Goal: Task Accomplishment & Management: Manage account settings

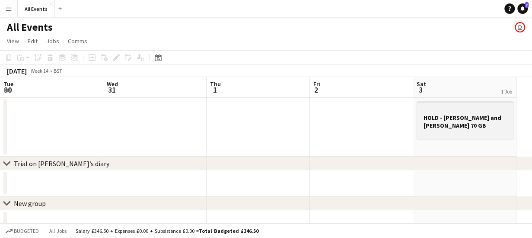
scroll to position [0, 227]
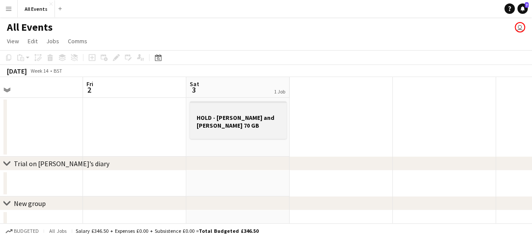
click at [208, 121] on h3 "HOLD - [PERSON_NAME] and [PERSON_NAME] 70 GB" at bounding box center [238, 122] width 97 height 16
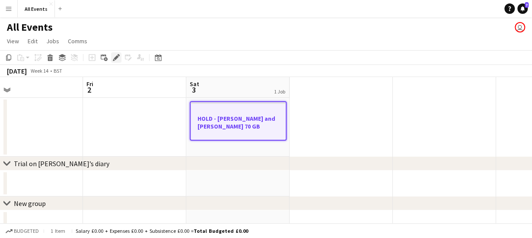
click at [118, 61] on icon "Edit" at bounding box center [116, 57] width 7 height 7
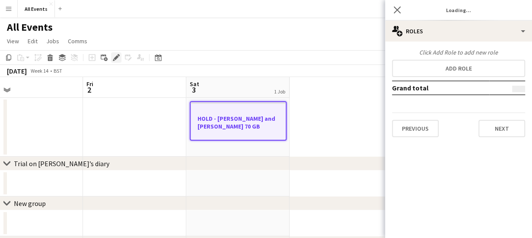
type input "**********"
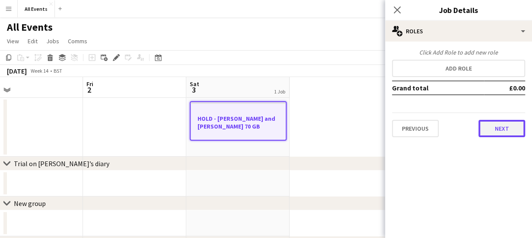
click at [503, 131] on button "Next" at bounding box center [501, 128] width 47 height 17
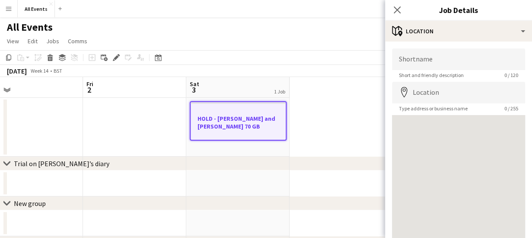
scroll to position [67, 0]
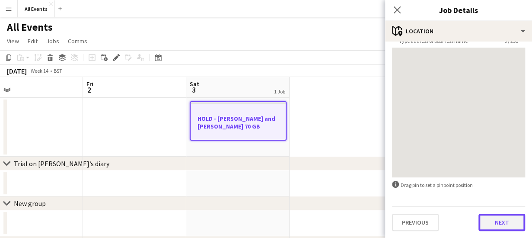
click at [506, 219] on button "Next" at bounding box center [501, 221] width 47 height 17
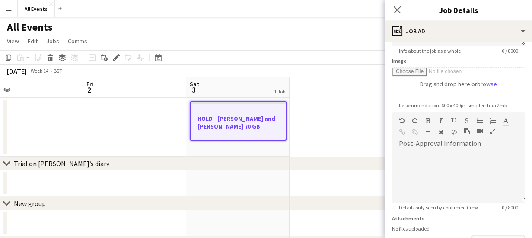
scroll to position [223, 0]
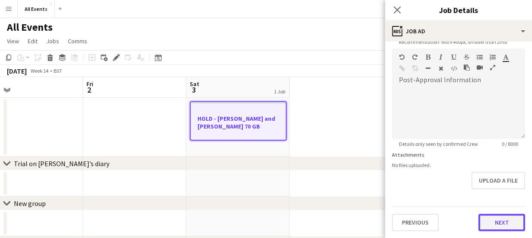
click at [500, 188] on form "**********" at bounding box center [458, 45] width 147 height 372
click at [499, 217] on button "Next" at bounding box center [501, 222] width 47 height 17
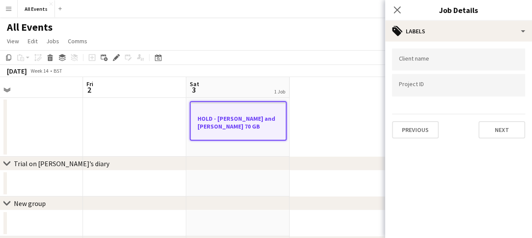
scroll to position [0, 0]
click at [493, 126] on button "Next" at bounding box center [501, 129] width 47 height 17
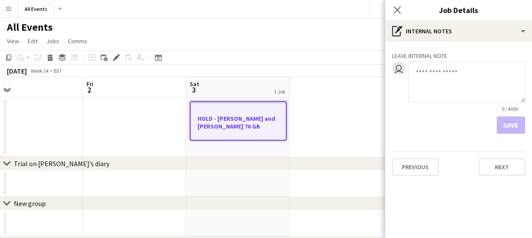
click at [441, 70] on textarea at bounding box center [466, 81] width 117 height 41
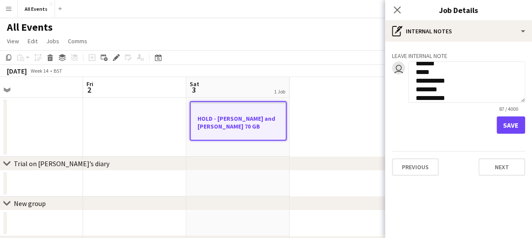
scroll to position [43, 0]
click at [454, 90] on textarea "**********" at bounding box center [466, 81] width 117 height 41
click at [440, 97] on textarea "**********" at bounding box center [466, 81] width 117 height 41
type textarea "**********"
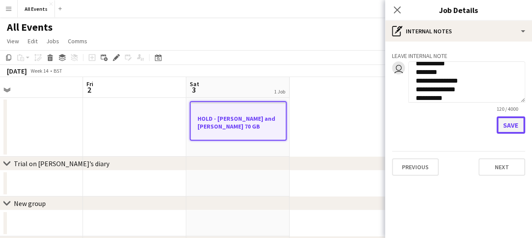
click at [510, 125] on button "Save" at bounding box center [511, 124] width 29 height 17
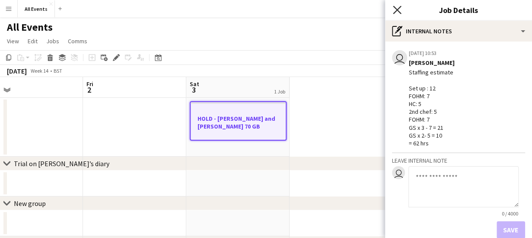
click at [396, 7] on icon "Close pop-in" at bounding box center [397, 10] width 8 height 8
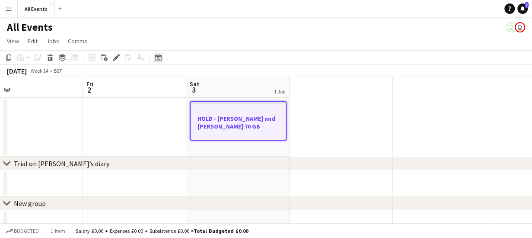
click at [155, 58] on icon at bounding box center [158, 57] width 6 height 7
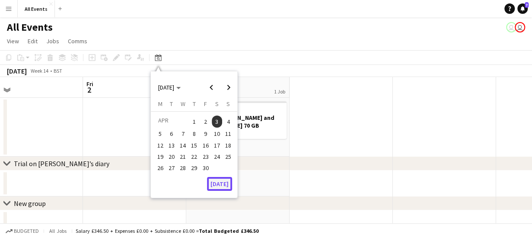
click at [220, 185] on button "[DATE]" at bounding box center [219, 184] width 25 height 14
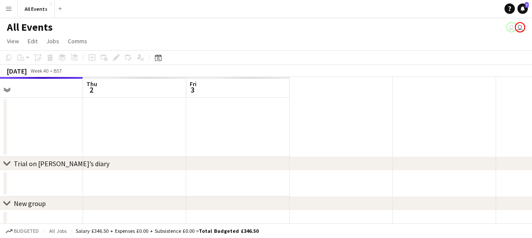
scroll to position [0, 297]
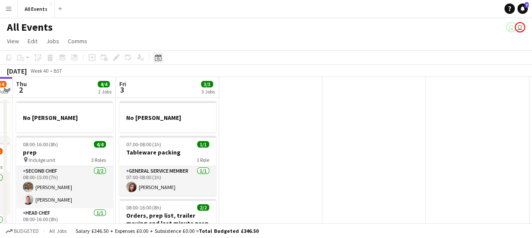
click at [160, 58] on icon "Date picker" at bounding box center [158, 57] width 7 height 7
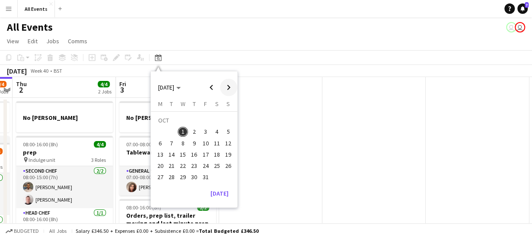
click at [231, 89] on span "Next month" at bounding box center [228, 87] width 17 height 17
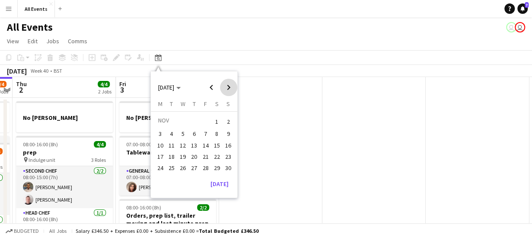
click at [231, 89] on span "Next month" at bounding box center [228, 87] width 17 height 17
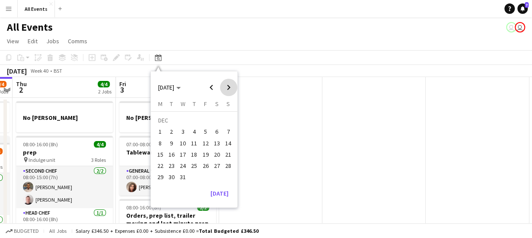
click at [231, 89] on span "Next month" at bounding box center [228, 87] width 17 height 17
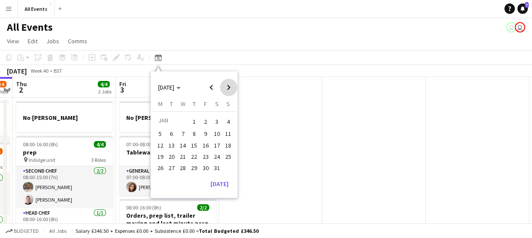
click at [231, 89] on span "Next month" at bounding box center [228, 87] width 17 height 17
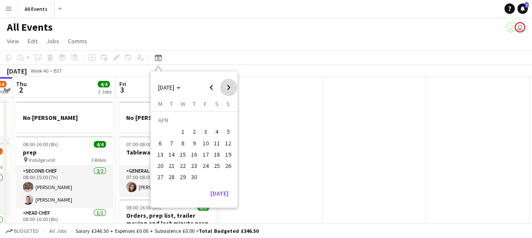
click at [231, 89] on span "Next month" at bounding box center [228, 87] width 17 height 17
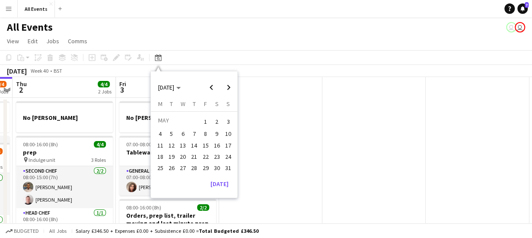
click at [218, 166] on span "30" at bounding box center [217, 167] width 10 height 10
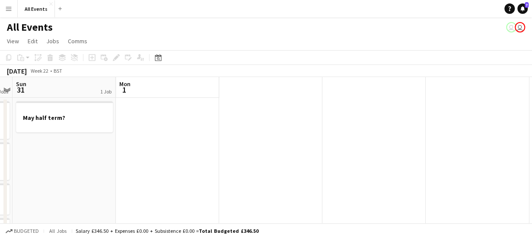
click at [57, 153] on app-date-cell "May half term?" at bounding box center [64, 206] width 103 height 217
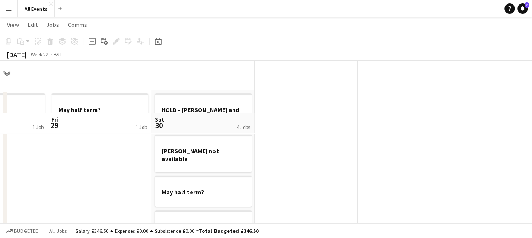
scroll to position [0, 0]
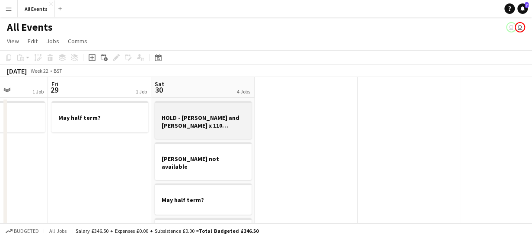
click at [215, 115] on h3 "HOLD - [PERSON_NAME] and [PERSON_NAME] x 110 Bowerchalke Barn" at bounding box center [203, 122] width 97 height 16
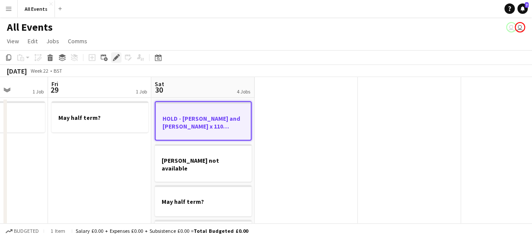
click at [117, 57] on icon at bounding box center [116, 57] width 5 height 5
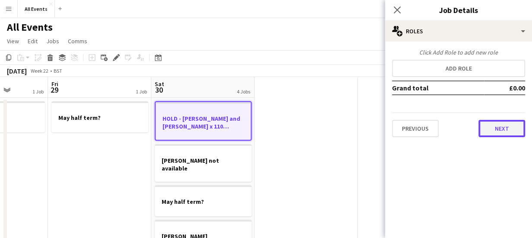
click at [488, 127] on button "Next" at bounding box center [501, 128] width 47 height 17
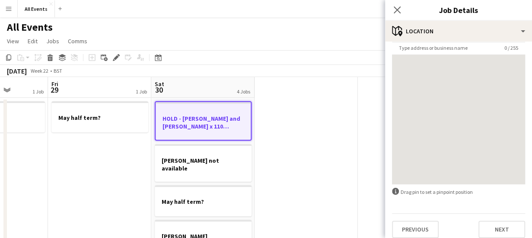
scroll to position [67, 0]
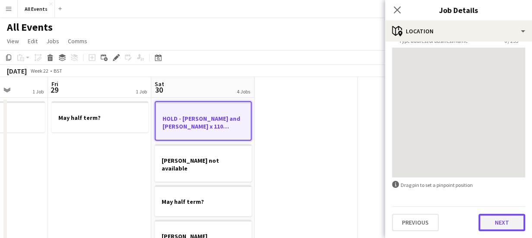
click at [504, 221] on button "Next" at bounding box center [501, 221] width 47 height 17
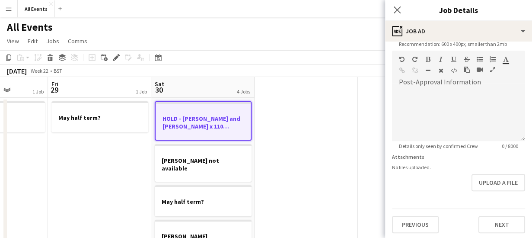
scroll to position [223, 0]
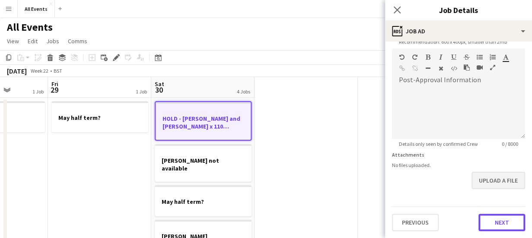
click at [504, 185] on form "**********" at bounding box center [458, 45] width 147 height 372
click at [500, 223] on button "Next" at bounding box center [501, 222] width 47 height 17
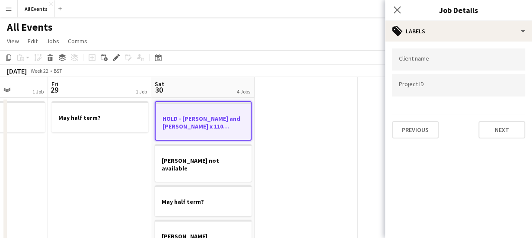
scroll to position [0, 0]
click at [494, 133] on button "Next" at bounding box center [501, 129] width 47 height 17
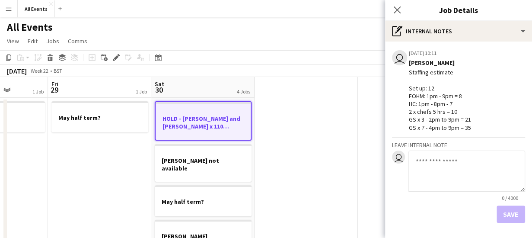
click at [283, 106] on div "May half term? May half term? May half term? May half term? HOLD - [PERSON_NAME…" at bounding box center [262, 206] width 1048 height 217
click at [398, 10] on icon at bounding box center [397, 10] width 8 height 8
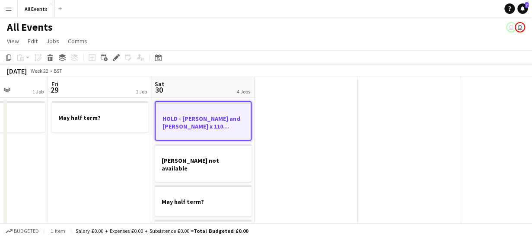
click at [311, 119] on div "May half term? May half term? May half term? May half term? HOLD - [PERSON_NAME…" at bounding box center [262, 206] width 1048 height 217
click at [111, 83] on app-board-header-date "Fri 29 1 Job" at bounding box center [99, 87] width 103 height 21
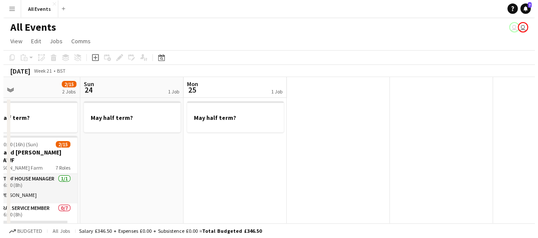
scroll to position [0, 208]
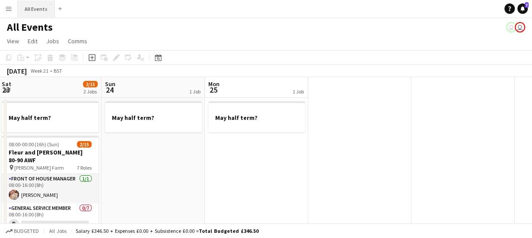
click at [36, 7] on button "All Events Close" at bounding box center [36, 8] width 37 height 17
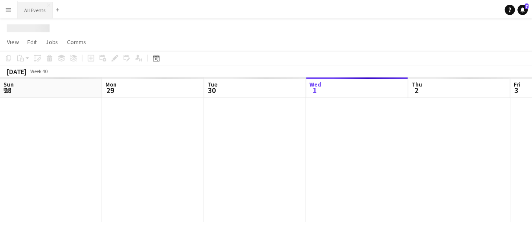
scroll to position [0, 207]
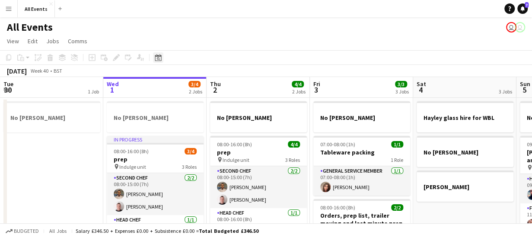
click at [157, 58] on icon "Date picker" at bounding box center [158, 57] width 7 height 7
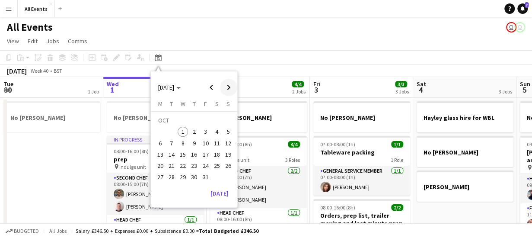
click at [229, 87] on span "Next month" at bounding box center [228, 87] width 17 height 17
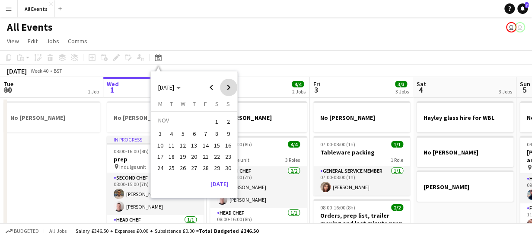
click at [229, 87] on span "Next month" at bounding box center [228, 87] width 17 height 17
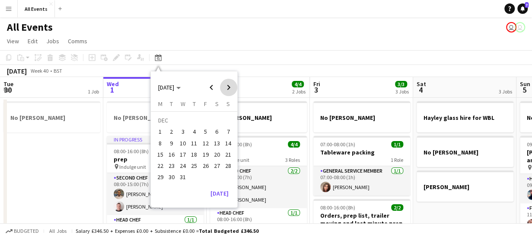
click at [229, 87] on span "Next month" at bounding box center [228, 87] width 17 height 17
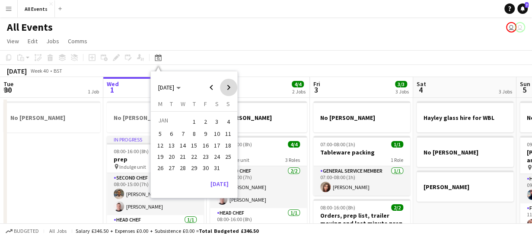
click at [229, 87] on span "Next month" at bounding box center [228, 87] width 17 height 17
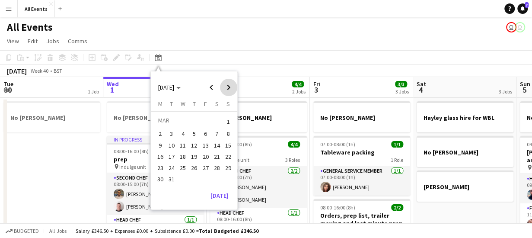
click at [229, 87] on span "Next month" at bounding box center [228, 87] width 17 height 17
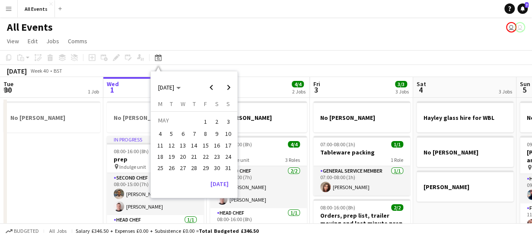
click at [220, 142] on span "16" at bounding box center [217, 145] width 10 height 10
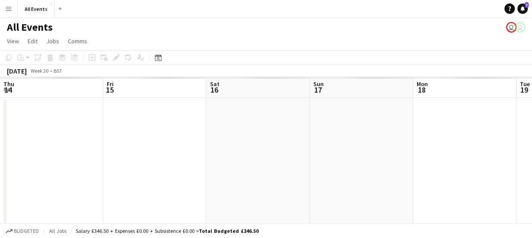
scroll to position [0, 297]
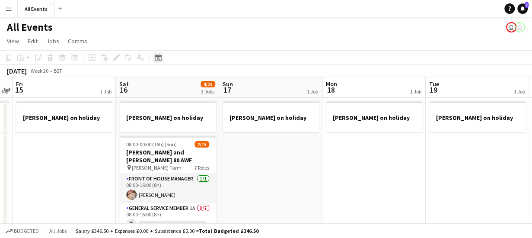
click at [156, 56] on icon at bounding box center [158, 57] width 6 height 7
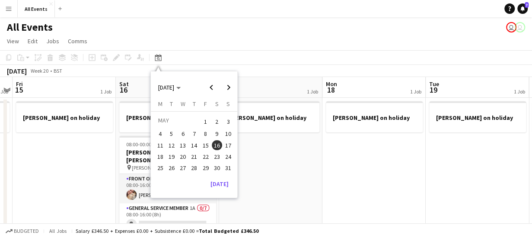
click at [217, 166] on span "30" at bounding box center [217, 167] width 10 height 10
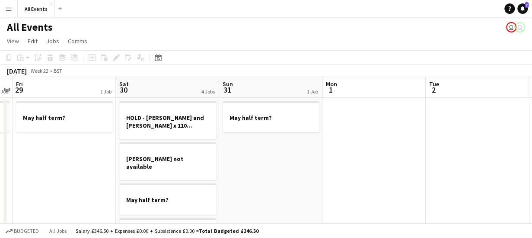
click at [170, 86] on app-board-header-date "Sat 30 4 Jobs" at bounding box center [167, 87] width 103 height 21
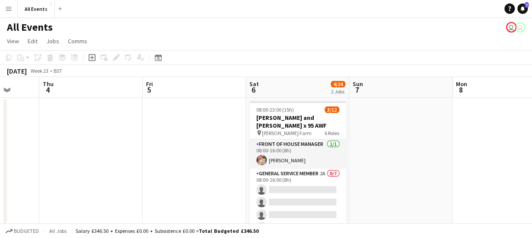
scroll to position [0, 283]
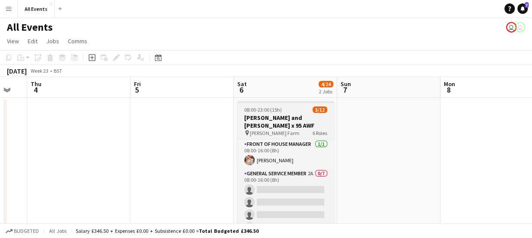
click at [267, 118] on h3 "[PERSON_NAME] and [PERSON_NAME] x 95 AWF" at bounding box center [285, 122] width 97 height 16
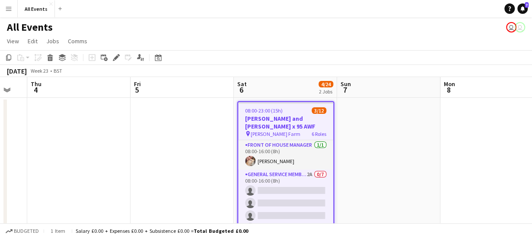
click at [171, 83] on app-board-header-date "Fri 5" at bounding box center [182, 87] width 103 height 21
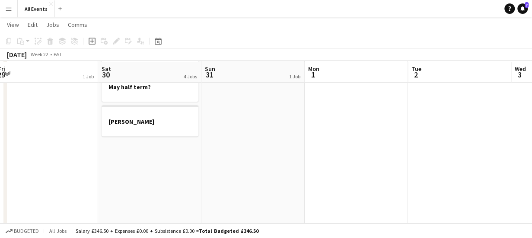
scroll to position [114, 0]
click at [173, 147] on app-date-cell "HOLD - [PERSON_NAME] and [PERSON_NAME] x 110 Bowerchalke Barn [PERSON_NAME] not…" at bounding box center [149, 140] width 103 height 315
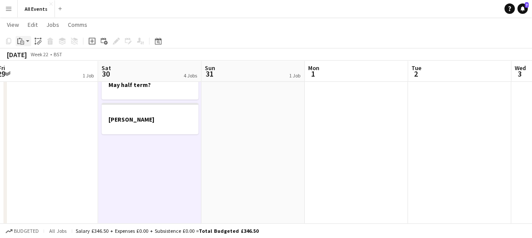
click at [28, 41] on app-action-btn "Paste" at bounding box center [24, 41] width 16 height 10
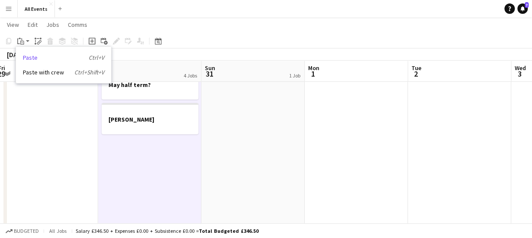
click at [35, 57] on link "Paste Ctrl+V" at bounding box center [63, 58] width 81 height 8
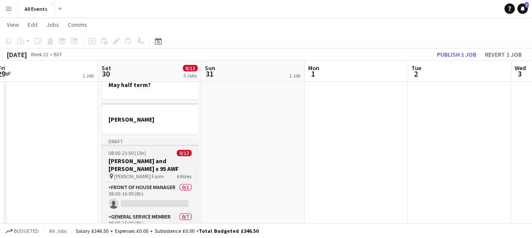
click at [139, 157] on h3 "[PERSON_NAME] and [PERSON_NAME] x 95 AWF" at bounding box center [150, 165] width 97 height 16
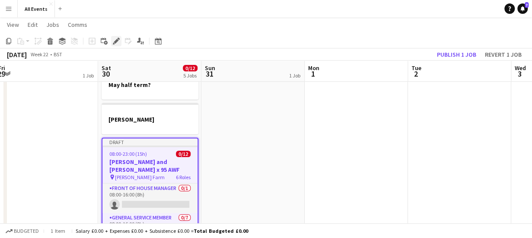
click at [118, 41] on icon at bounding box center [116, 41] width 5 height 5
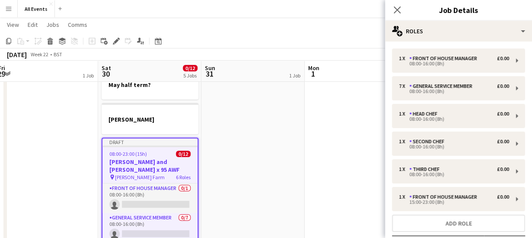
scroll to position [61, 0]
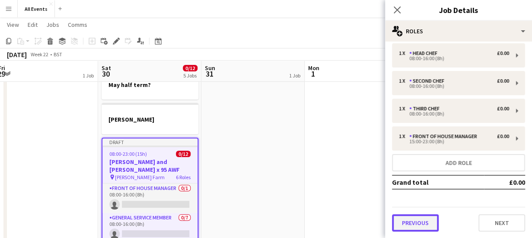
click at [423, 221] on button "Previous" at bounding box center [415, 222] width 47 height 17
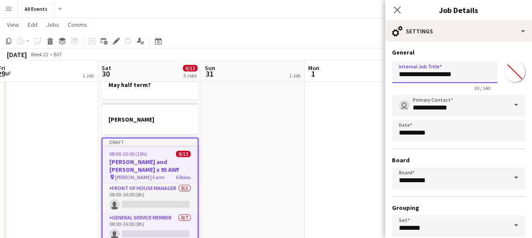
drag, startPoint x: 467, startPoint y: 73, endPoint x: 373, endPoint y: 74, distance: 94.2
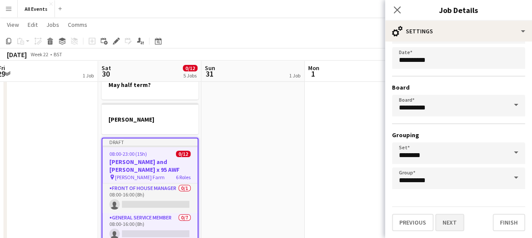
type input "**********"
click at [451, 222] on button "Next" at bounding box center [449, 221] width 29 height 17
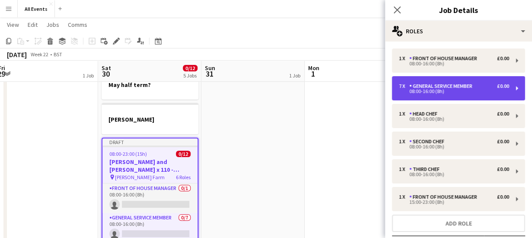
click at [433, 89] on div "08:00-16:00 (8h)" at bounding box center [454, 91] width 110 height 4
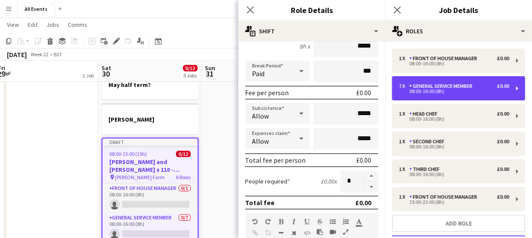
scroll to position [92, 0]
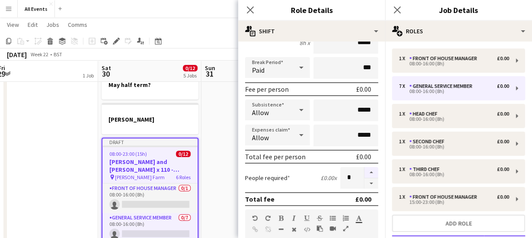
click at [364, 172] on button "button" at bounding box center [371, 172] width 14 height 11
type input "*"
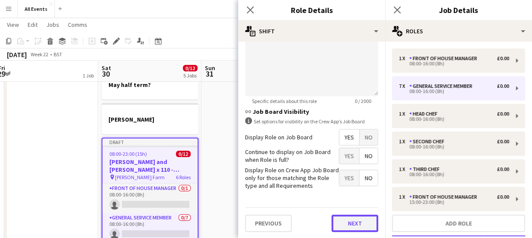
click at [357, 221] on button "Next" at bounding box center [354, 222] width 47 height 17
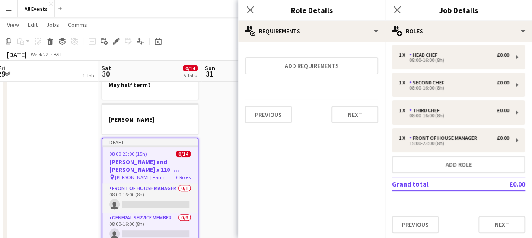
scroll to position [61, 0]
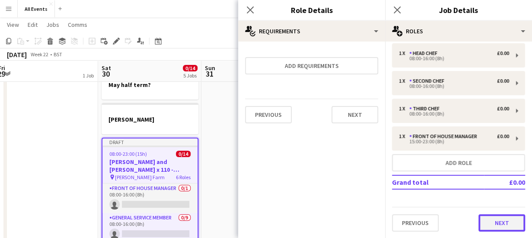
click at [505, 220] on button "Next" at bounding box center [501, 222] width 47 height 17
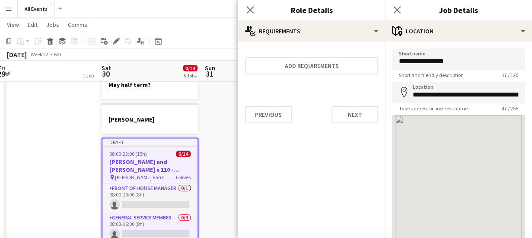
scroll to position [0, 0]
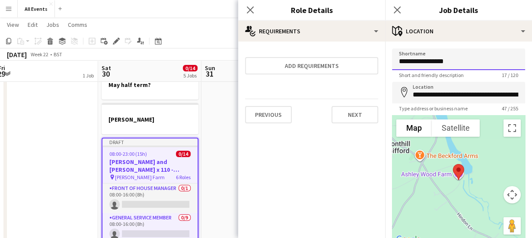
click at [470, 62] on input "**********" at bounding box center [458, 59] width 133 height 22
drag, startPoint x: 470, startPoint y: 62, endPoint x: 383, endPoint y: 59, distance: 86.9
type input "*"
type input "**********"
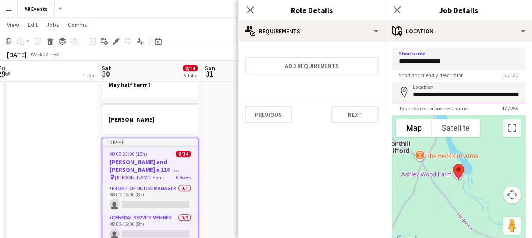
click at [447, 96] on input "**********" at bounding box center [458, 93] width 133 height 22
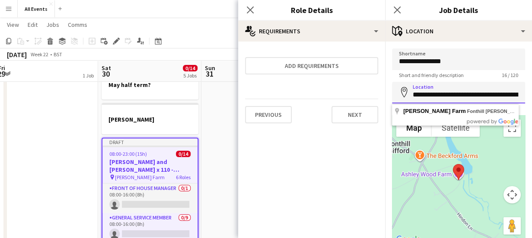
drag, startPoint x: 507, startPoint y: 96, endPoint x: 411, endPoint y: 91, distance: 96.9
click at [411, 91] on input "**********" at bounding box center [458, 93] width 133 height 22
type input "**********"
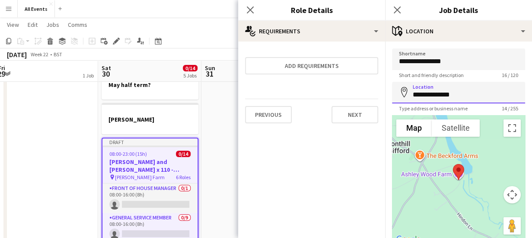
drag, startPoint x: 457, startPoint y: 96, endPoint x: 401, endPoint y: 96, distance: 56.6
click at [401, 96] on div "**********" at bounding box center [458, 93] width 133 height 22
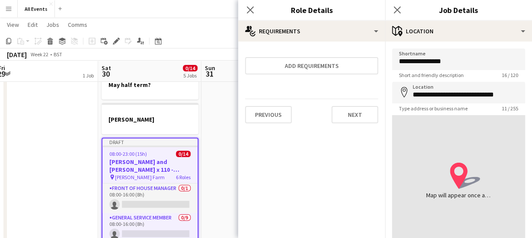
type input "**********"
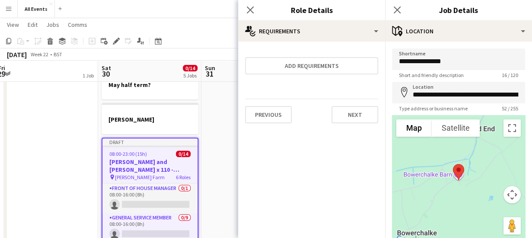
scroll to position [67, 0]
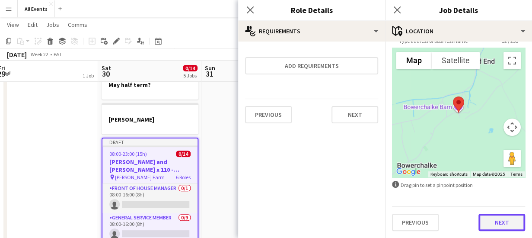
click at [505, 223] on button "Next" at bounding box center [501, 221] width 47 height 17
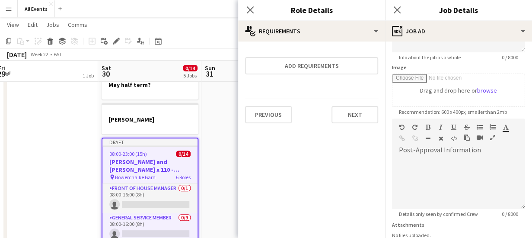
scroll to position [223, 0]
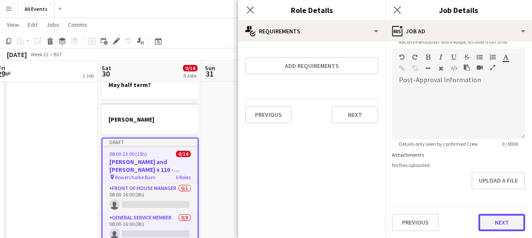
click at [500, 187] on form "**********" at bounding box center [458, 45] width 147 height 372
click at [502, 223] on button "Next" at bounding box center [501, 222] width 47 height 17
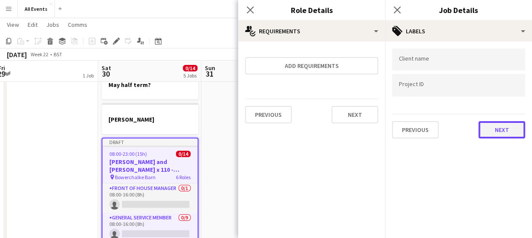
click at [499, 124] on button "Next" at bounding box center [501, 129] width 47 height 17
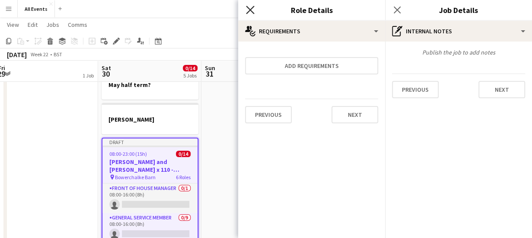
click at [246, 7] on icon "Close pop-in" at bounding box center [250, 10] width 8 height 8
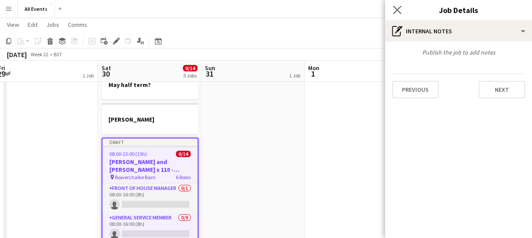
click at [402, 10] on app-icon "Close pop-in" at bounding box center [397, 10] width 13 height 13
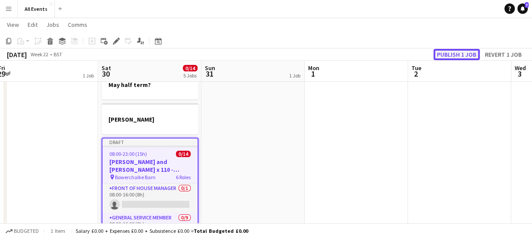
click at [449, 52] on button "Publish 1 job" at bounding box center [456, 54] width 46 height 11
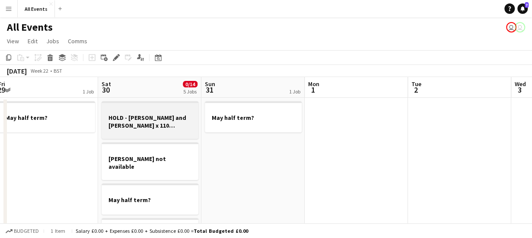
click at [141, 121] on h3 "HOLD - [PERSON_NAME] and [PERSON_NAME] x 110 Bowerchalke Barn" at bounding box center [150, 122] width 97 height 16
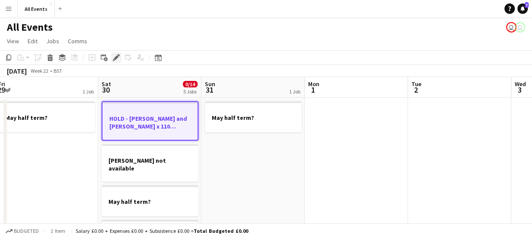
click at [115, 57] on icon at bounding box center [116, 57] width 5 height 5
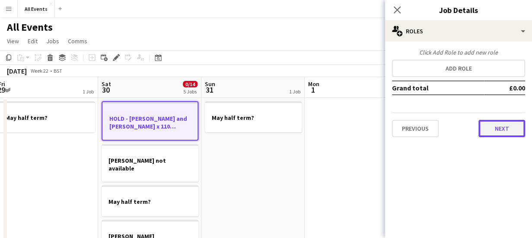
click at [517, 130] on button "Next" at bounding box center [501, 128] width 47 height 17
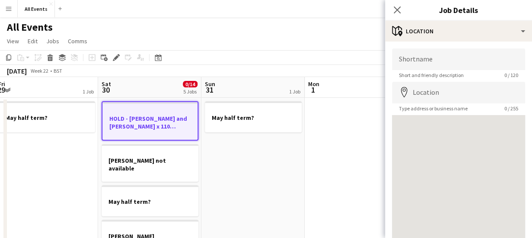
scroll to position [67, 0]
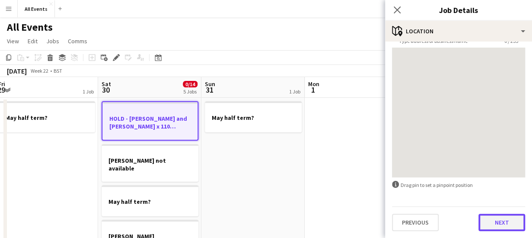
click at [500, 225] on button "Next" at bounding box center [501, 221] width 47 height 17
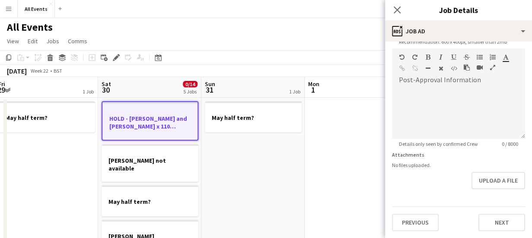
scroll to position [223, 0]
click at [502, 190] on form "**********" at bounding box center [458, 45] width 147 height 372
click at [506, 226] on button "Next" at bounding box center [501, 222] width 47 height 17
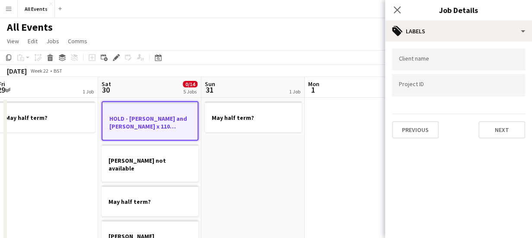
scroll to position [0, 0]
click at [507, 132] on button "Next" at bounding box center [501, 129] width 47 height 17
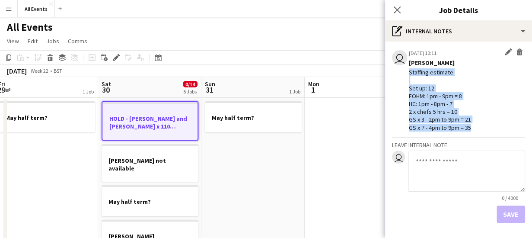
drag, startPoint x: 409, startPoint y: 74, endPoint x: 502, endPoint y: 133, distance: 110.3
click at [502, 133] on app-board-job-note-item "user [DATE] 10:11 Edit internal note Delete internal note [PERSON_NAME] Staffin…" at bounding box center [458, 92] width 133 height 89
copy div "Staffing estimate Set up: 12 FOHM: 1pm - 9pm = 8 HC: 1pm - 8pm - 7 2 x chefs 5 …"
click at [394, 6] on icon at bounding box center [397, 10] width 8 height 8
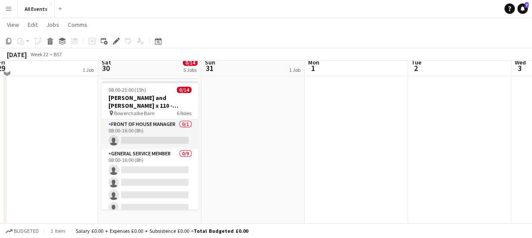
scroll to position [173, 0]
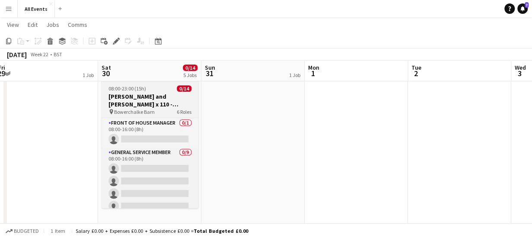
click at [133, 93] on h3 "[PERSON_NAME] and [PERSON_NAME] x 110 - Bowerchalke Barn" at bounding box center [150, 100] width 97 height 16
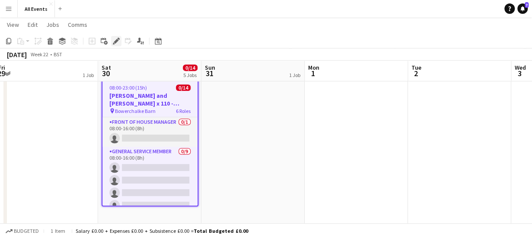
click at [115, 40] on icon "Edit" at bounding box center [116, 41] width 7 height 7
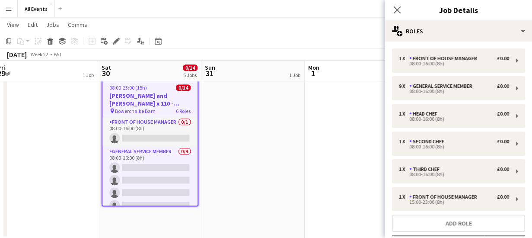
scroll to position [61, 0]
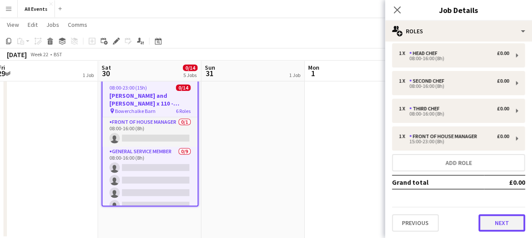
click at [504, 223] on button "Next" at bounding box center [501, 222] width 47 height 17
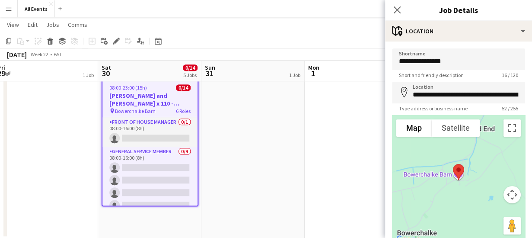
scroll to position [67, 0]
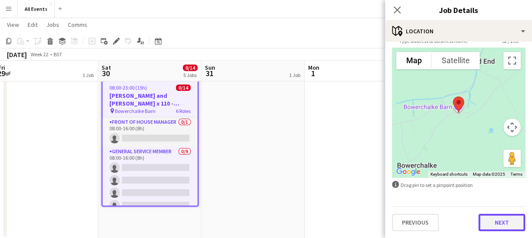
click at [496, 222] on button "Next" at bounding box center [501, 221] width 47 height 17
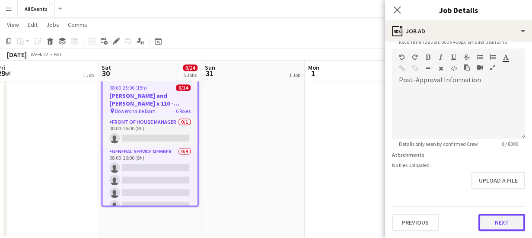
scroll to position [189, 0]
click at [509, 191] on form "**********" at bounding box center [458, 45] width 147 height 372
click at [502, 222] on button "Next" at bounding box center [501, 222] width 47 height 17
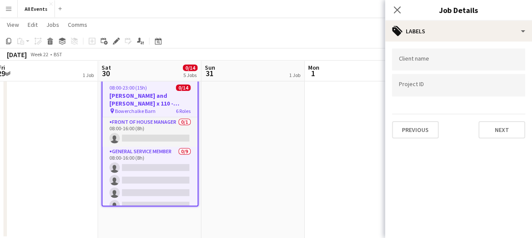
scroll to position [0, 0]
click at [489, 130] on button "Next" at bounding box center [501, 129] width 47 height 17
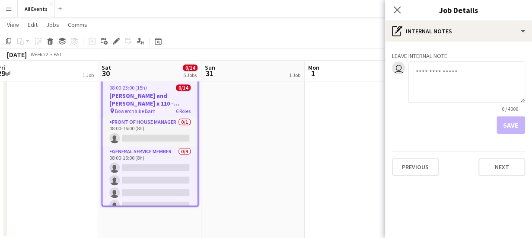
click at [446, 75] on textarea at bounding box center [466, 81] width 117 height 41
paste textarea "**********"
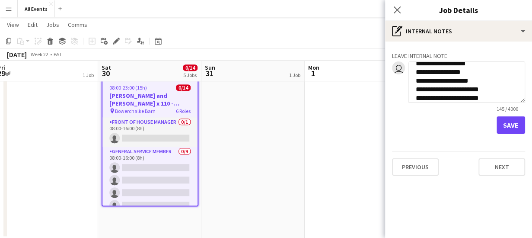
type textarea "**********"
click at [508, 124] on button "Save" at bounding box center [511, 124] width 29 height 17
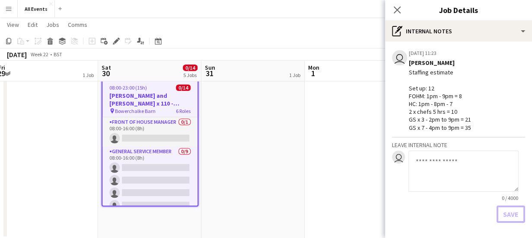
scroll to position [34, 0]
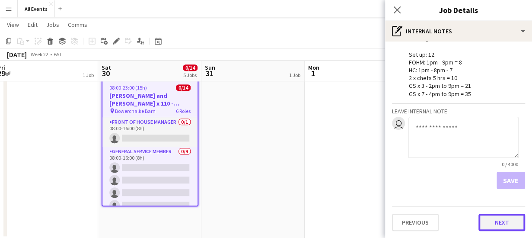
click at [497, 223] on button "Next" at bounding box center [501, 221] width 47 height 17
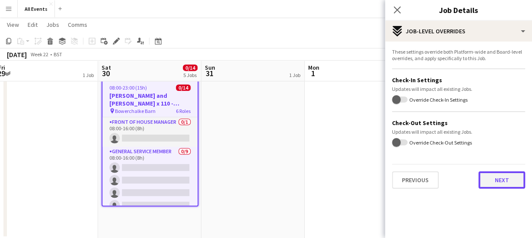
click at [500, 183] on button "Next" at bounding box center [501, 179] width 47 height 17
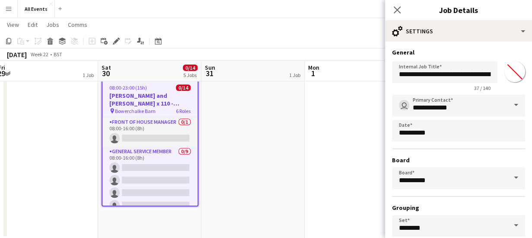
scroll to position [73, 0]
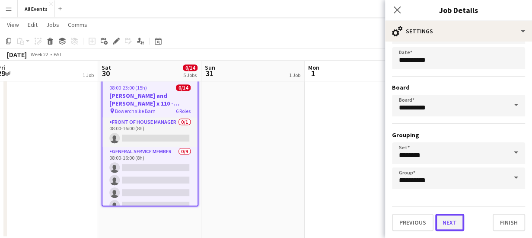
click at [447, 224] on button "Next" at bounding box center [449, 221] width 29 height 17
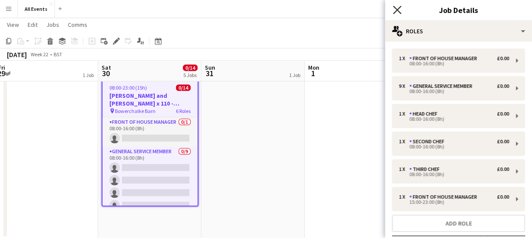
click at [395, 7] on icon at bounding box center [397, 10] width 8 height 8
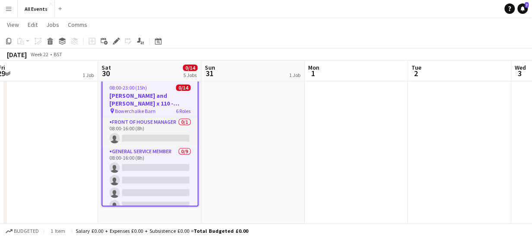
click at [246, 122] on app-date-cell "May half term?" at bounding box center [252, 81] width 103 height 315
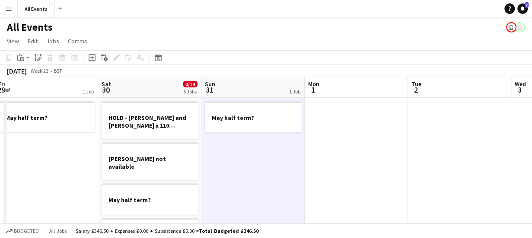
click at [352, 36] on app-page-menu "View Day view expanded Day view collapsed Month view Date picker Jump to [DATE]…" at bounding box center [266, 42] width 532 height 16
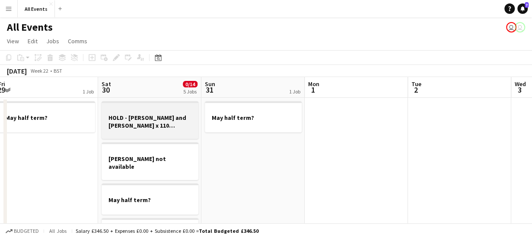
click at [178, 114] on h3 "HOLD - [PERSON_NAME] and [PERSON_NAME] x 110 Bowerchalke Barn" at bounding box center [150, 122] width 97 height 16
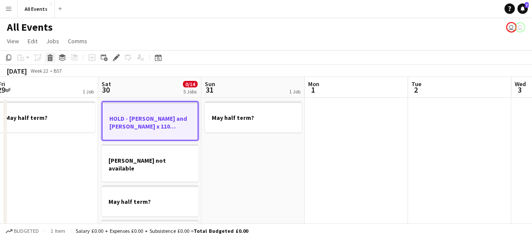
click at [50, 57] on icon "Delete" at bounding box center [50, 57] width 7 height 7
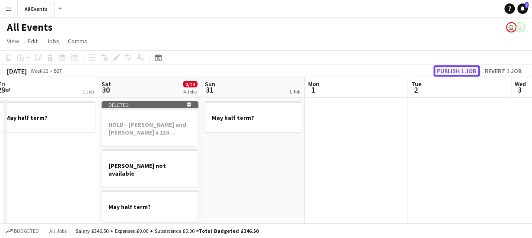
click at [457, 70] on button "Publish 1 job" at bounding box center [456, 70] width 46 height 11
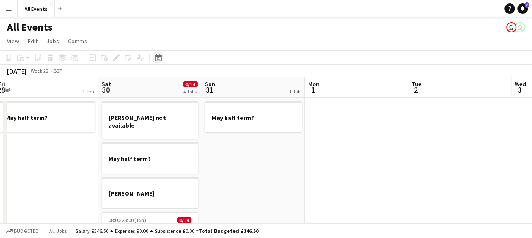
click at [159, 57] on icon "Date picker" at bounding box center [158, 57] width 7 height 7
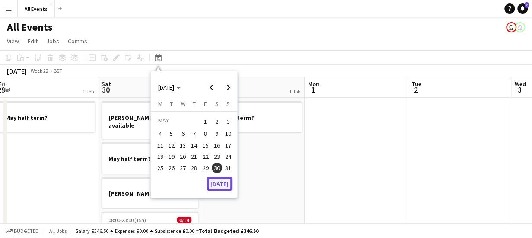
click at [221, 183] on button "[DATE]" at bounding box center [219, 184] width 25 height 14
